Goal: Information Seeking & Learning: Learn about a topic

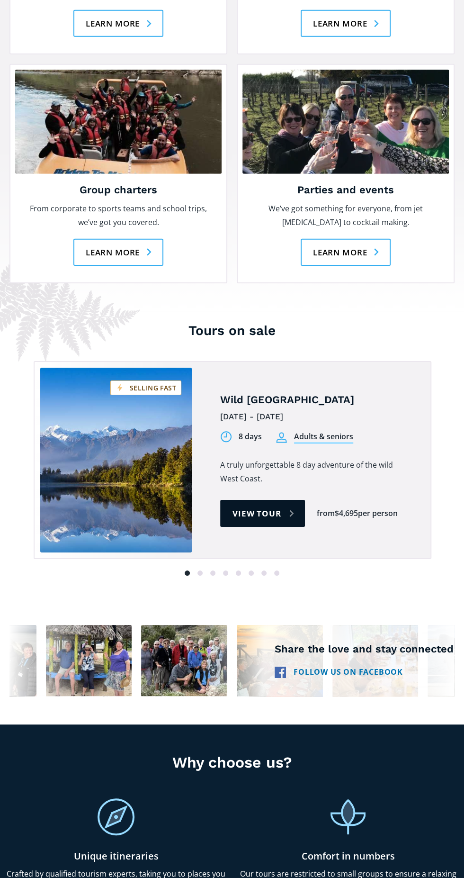
scroll to position [1272, 0]
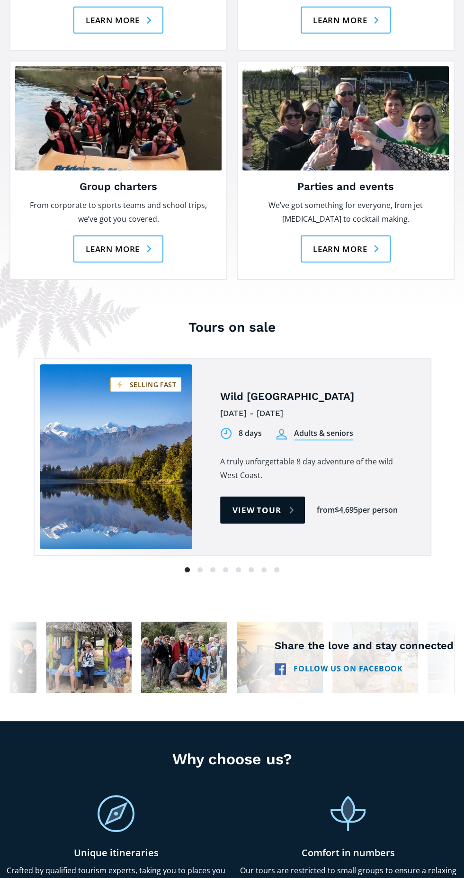
click at [375, 236] on link "Learn more" at bounding box center [346, 249] width 91 height 27
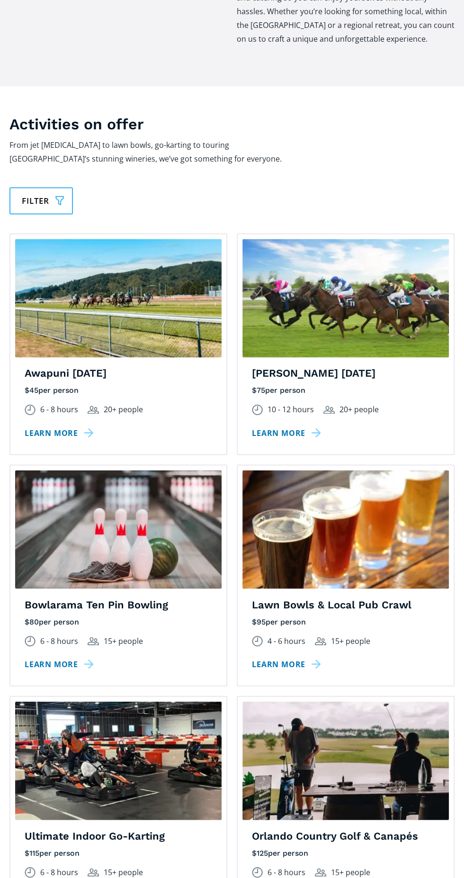
scroll to position [457, 0]
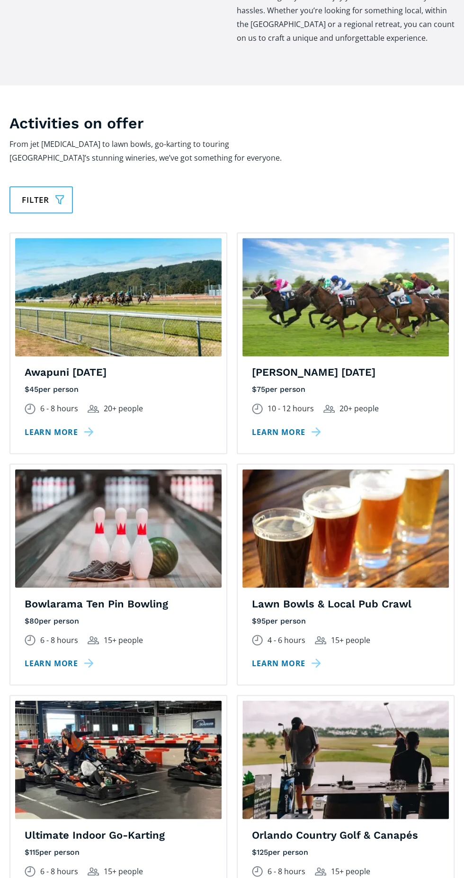
click at [160, 149] on p "From jet boating to lawn bowls, go-karting to touring Martinborough’s stunning …" at bounding box center [156, 150] width 294 height 27
click at [53, 186] on link "Filter" at bounding box center [40, 199] width 63 height 27
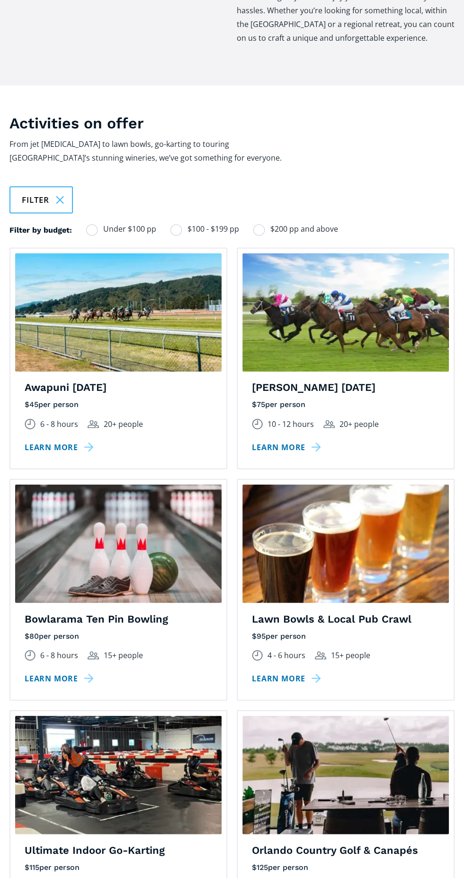
click at [391, 186] on div "Filter Filter" at bounding box center [231, 199] width 445 height 27
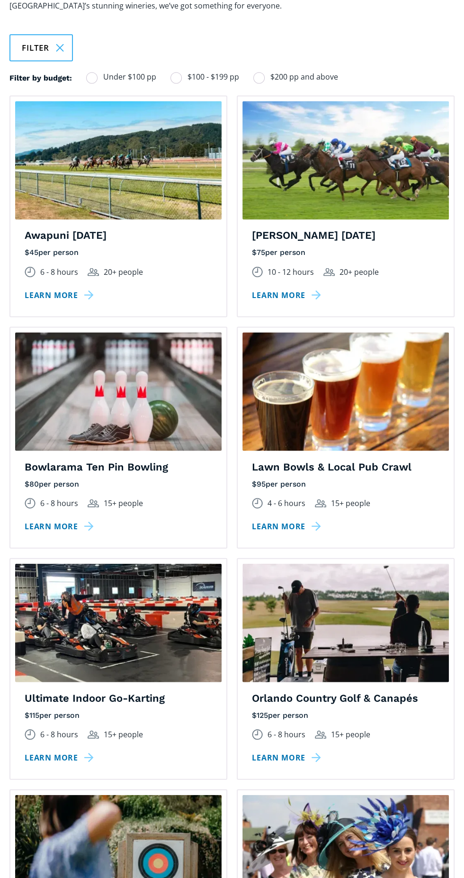
scroll to position [634, 0]
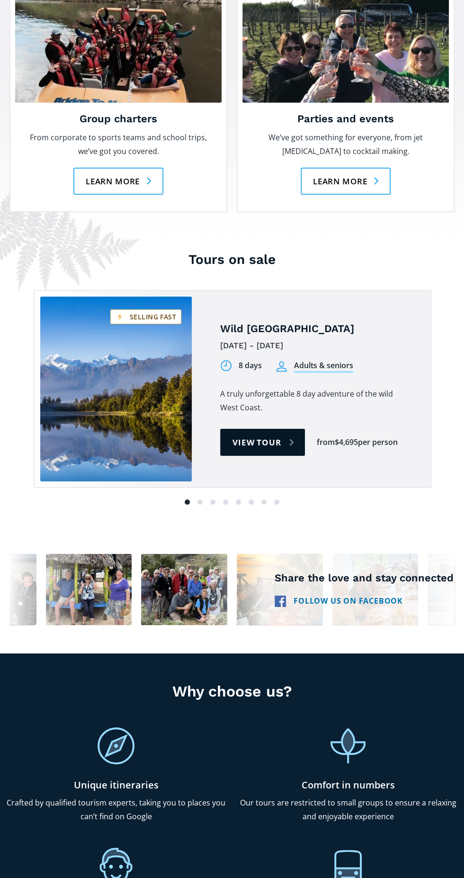
scroll to position [1232, 0]
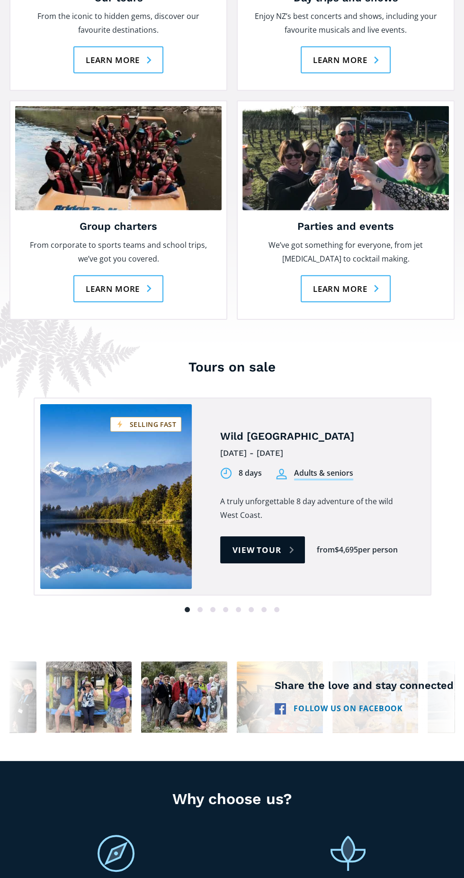
click at [133, 275] on link "Learn more" at bounding box center [118, 288] width 91 height 27
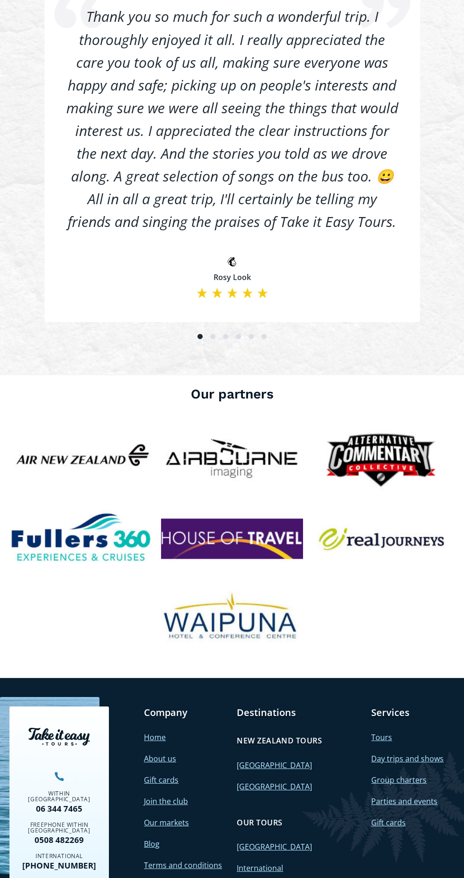
scroll to position [2591, 0]
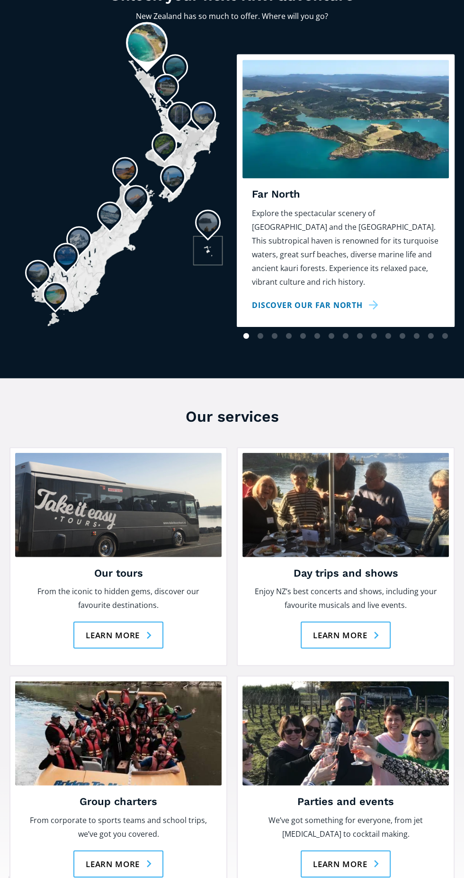
scroll to position [655, 0]
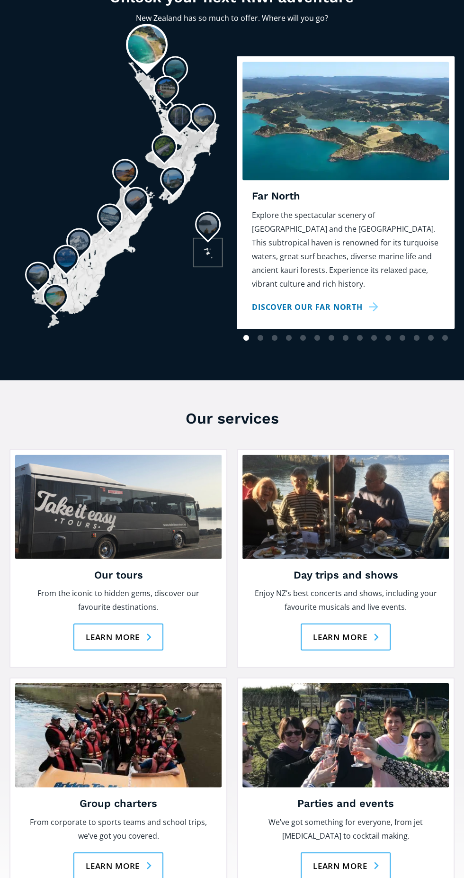
click at [385, 623] on link "Learn more" at bounding box center [346, 636] width 91 height 27
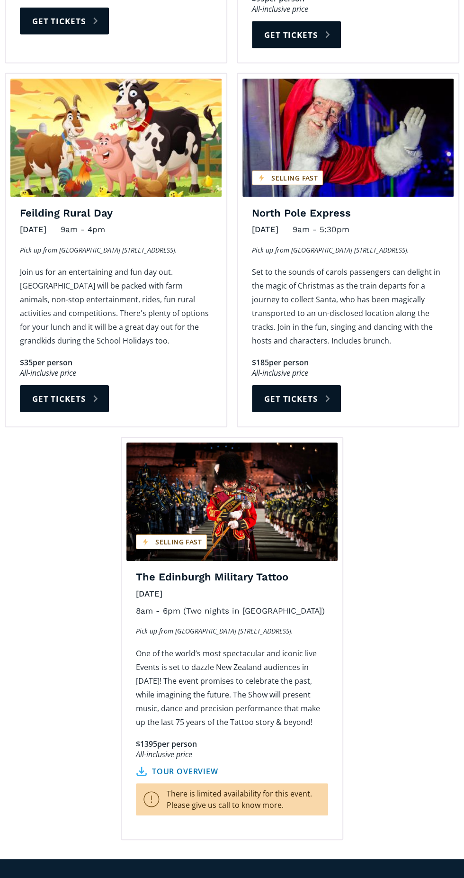
scroll to position [1252, 0]
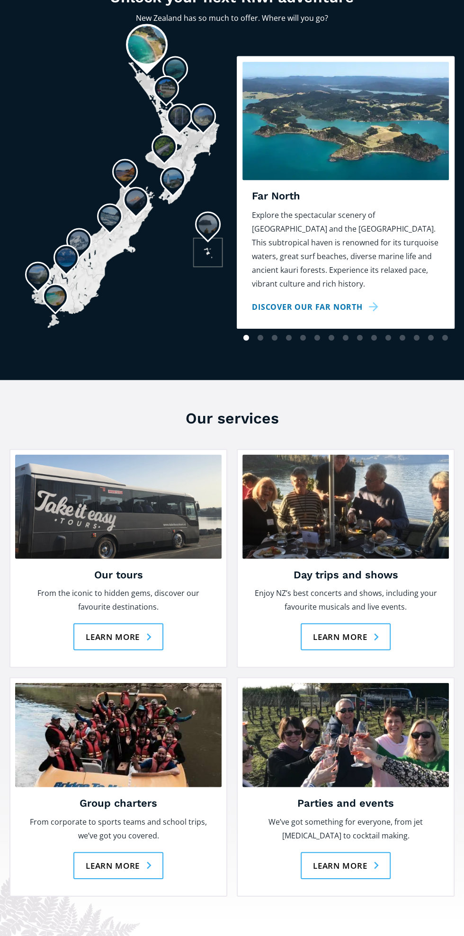
scroll to position [655, 0]
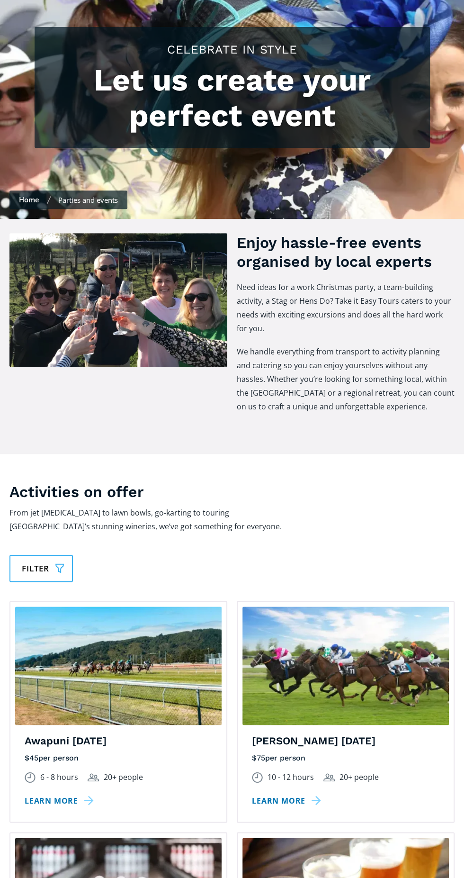
scroll to position [88, 0]
